Goal: Register for event/course

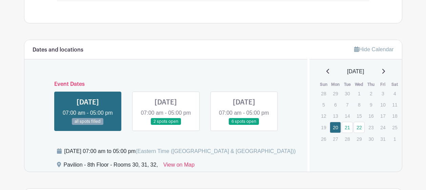
scroll to position [448, 0]
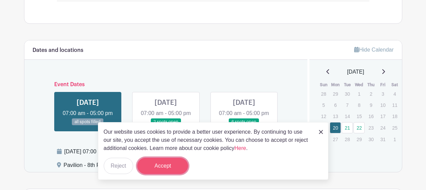
click at [151, 164] on button "Accept" at bounding box center [162, 166] width 51 height 16
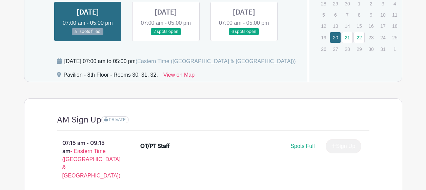
scroll to position [538, 0]
click at [166, 35] on link at bounding box center [166, 35] width 0 height 0
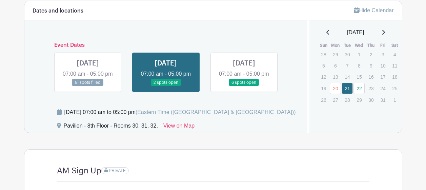
scroll to position [498, 0]
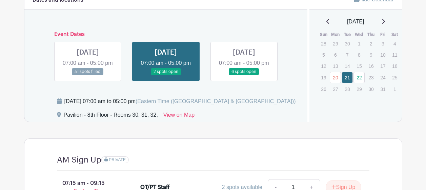
click at [244, 75] on link at bounding box center [244, 75] width 0 height 0
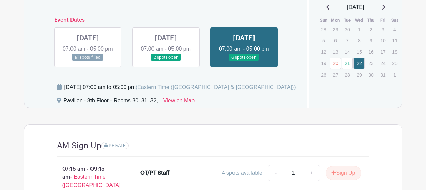
scroll to position [512, 0]
click at [88, 61] on link at bounding box center [88, 61] width 0 height 0
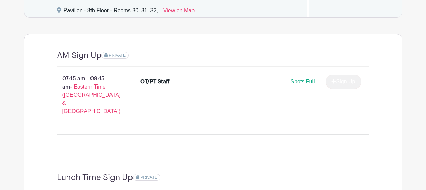
scroll to position [603, 0]
click at [298, 84] on span "Spots Full" at bounding box center [302, 81] width 24 height 6
click at [83, 98] on span "- Eastern Time ([GEOGRAPHIC_DATA] & [GEOGRAPHIC_DATA])" at bounding box center [91, 98] width 58 height 30
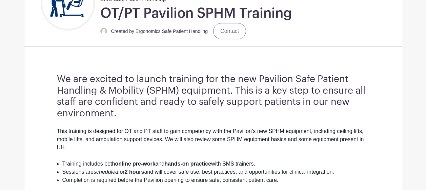
scroll to position [154, 0]
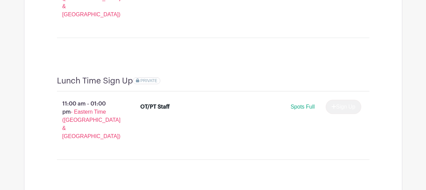
scroll to position [699, 0]
